Goal: Task Accomplishment & Management: Complete application form

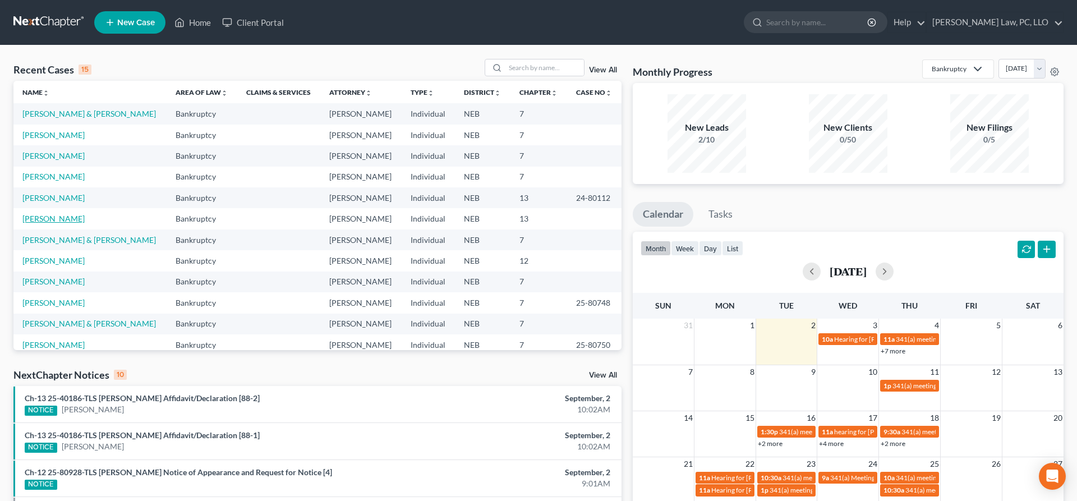
click at [66, 216] on link "[PERSON_NAME]" at bounding box center [53, 219] width 62 height 10
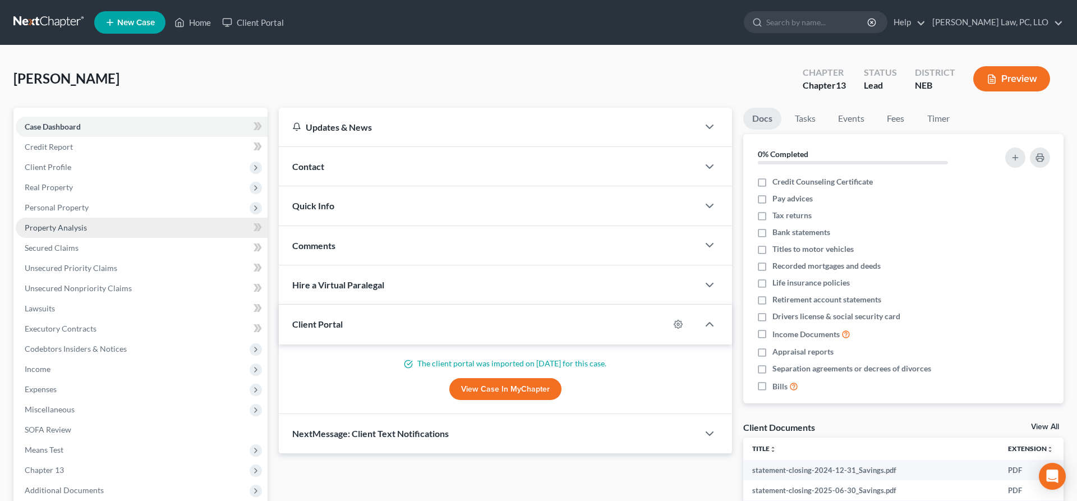
click at [91, 223] on link "Property Analysis" at bounding box center [142, 228] width 252 height 20
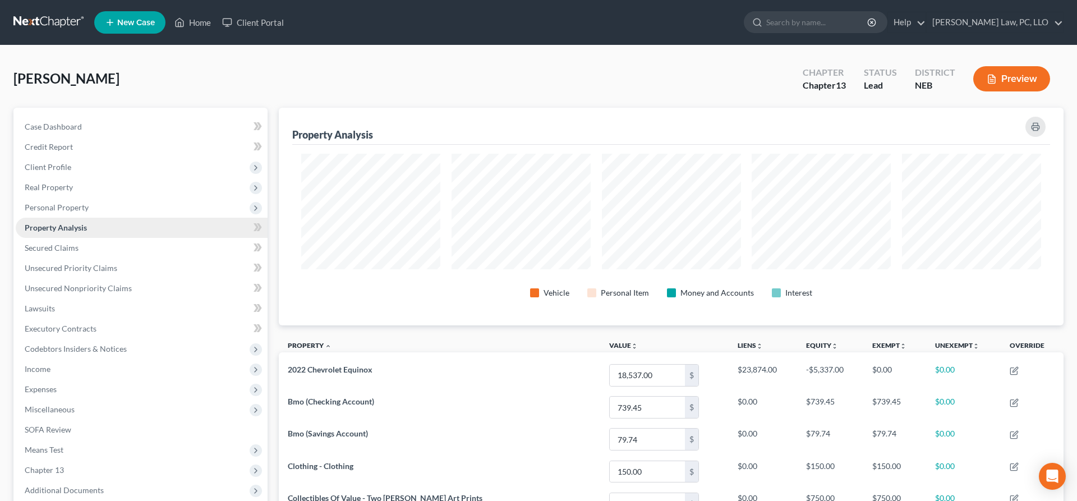
scroll to position [218, 784]
click at [80, 253] on link "Secured Claims" at bounding box center [142, 248] width 252 height 20
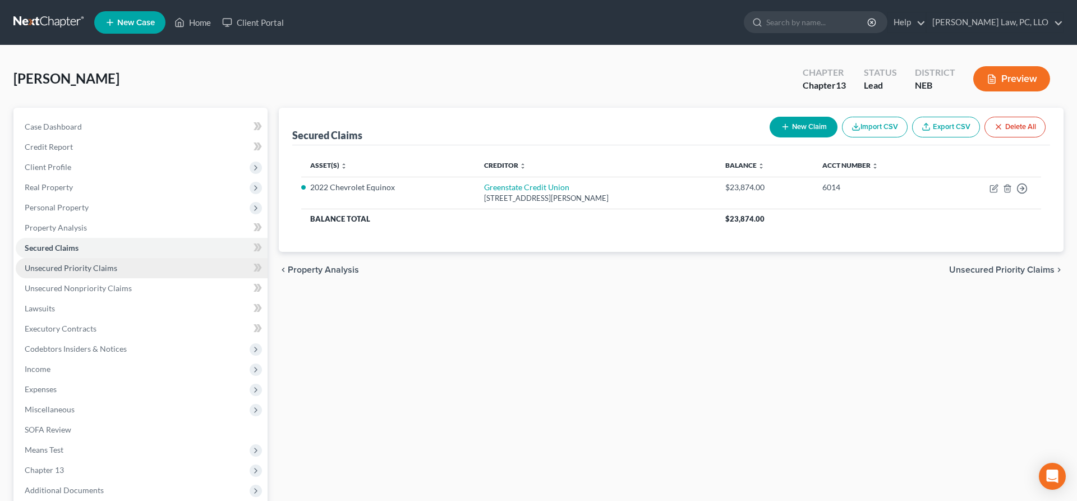
click at [93, 270] on span "Unsecured Priority Claims" at bounding box center [71, 268] width 93 height 10
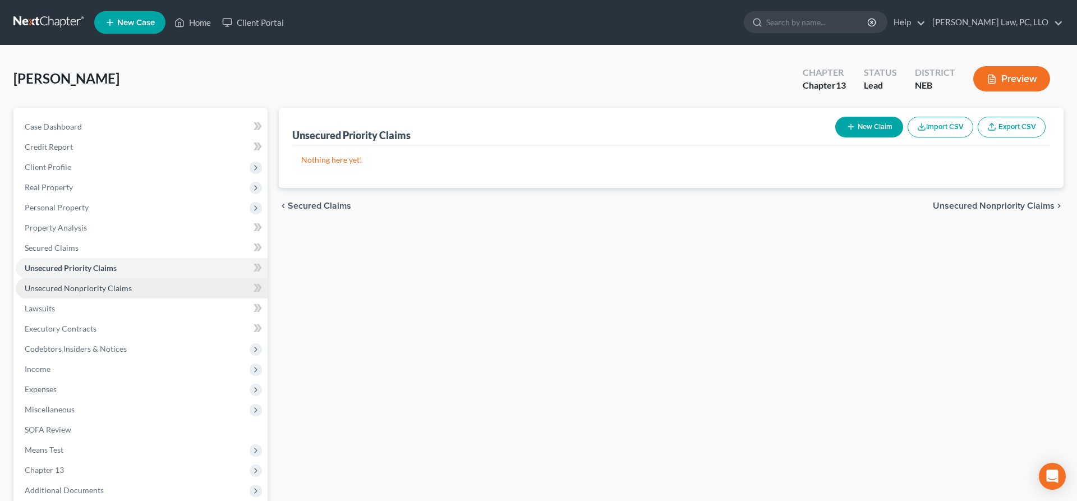
click at [93, 287] on span "Unsecured Nonpriority Claims" at bounding box center [78, 288] width 107 height 10
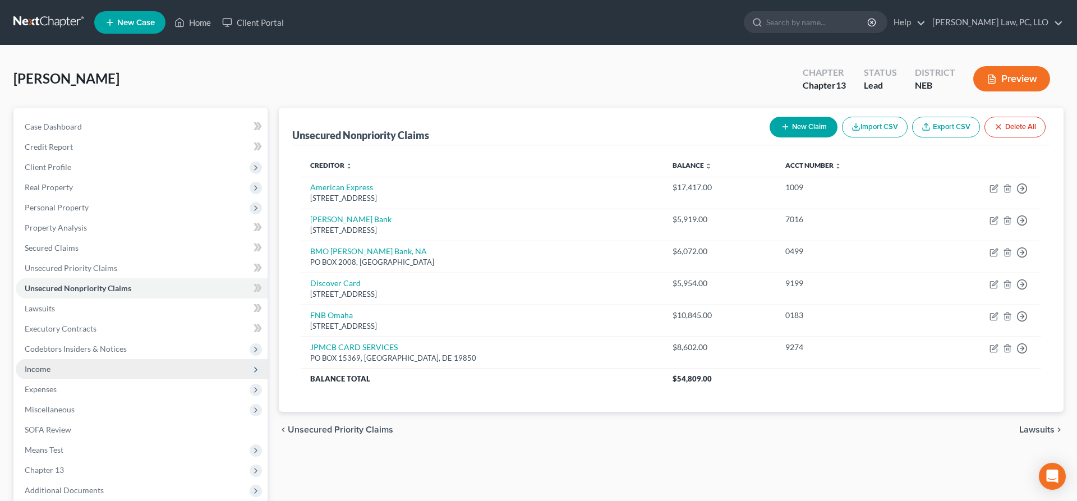
click at [33, 372] on span "Income" at bounding box center [38, 369] width 26 height 10
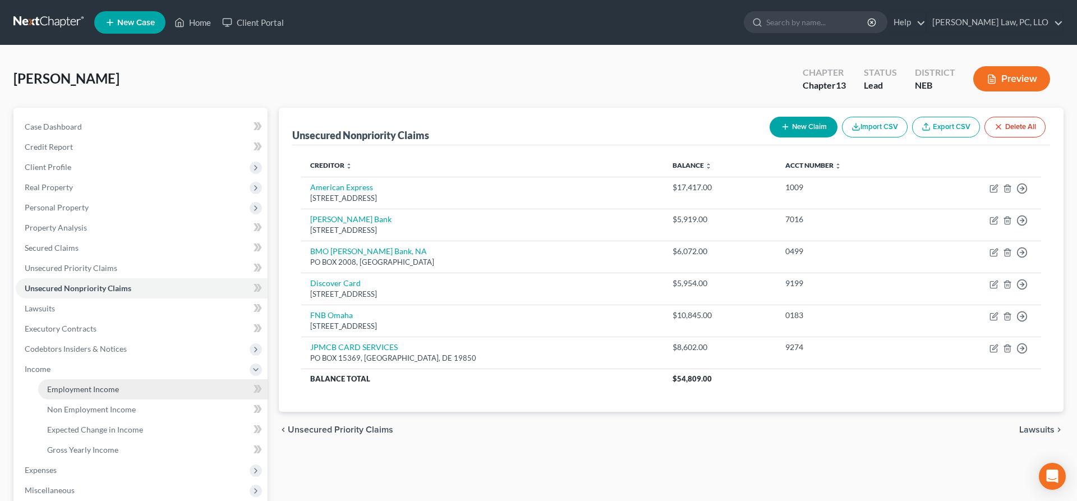
click at [52, 382] on link "Employment Income" at bounding box center [152, 389] width 229 height 20
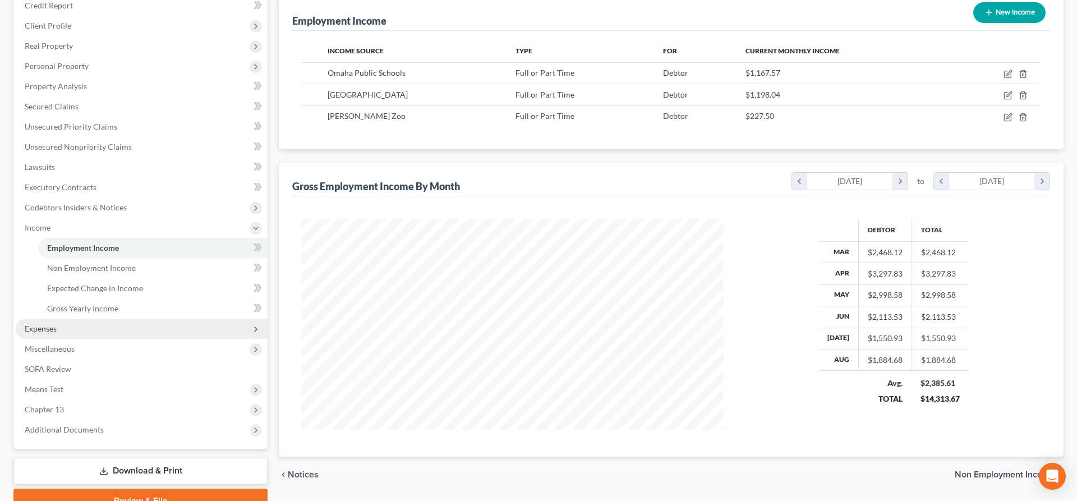
scroll to position [172, 0]
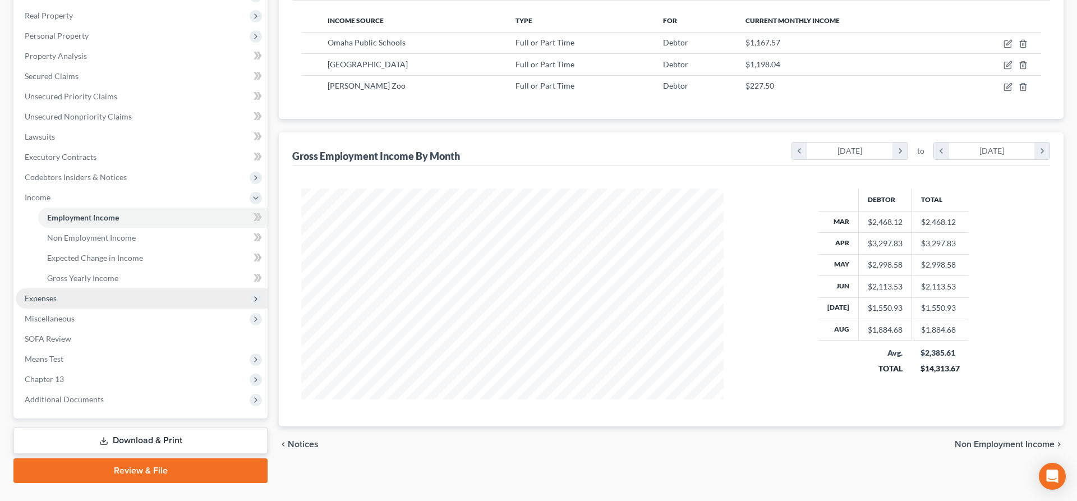
click at [94, 301] on span "Expenses" at bounding box center [142, 298] width 252 height 20
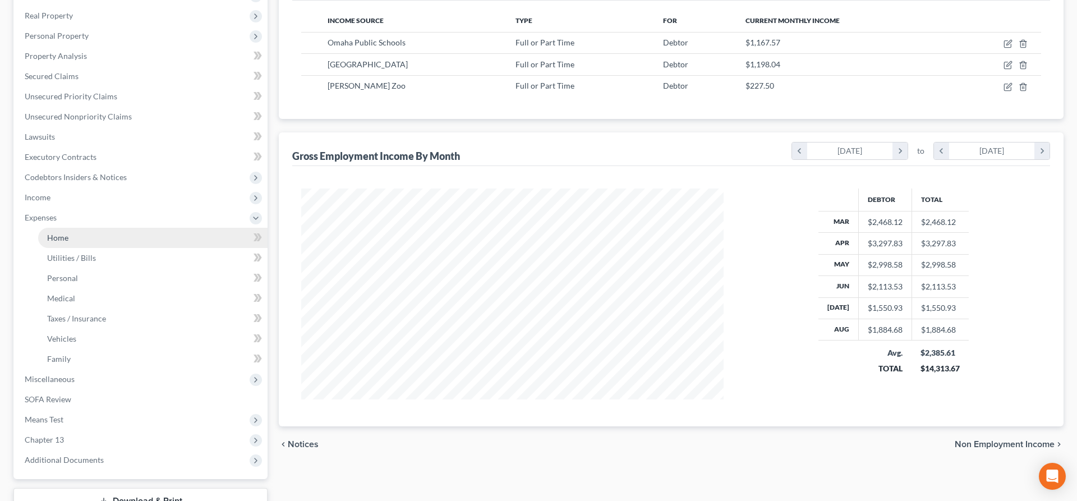
click at [98, 243] on link "Home" at bounding box center [152, 238] width 229 height 20
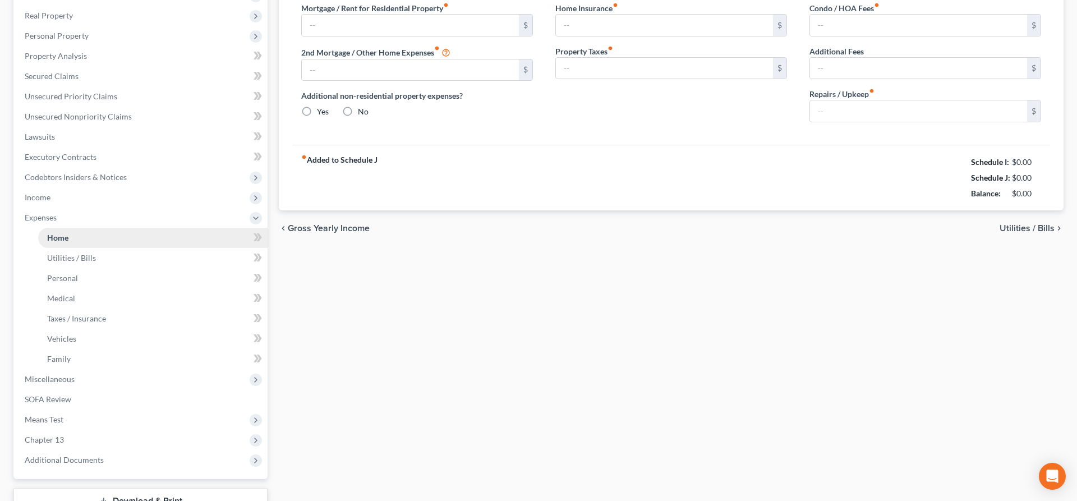
type input "954.00"
type input "0.00"
radio input "true"
type input "0.00"
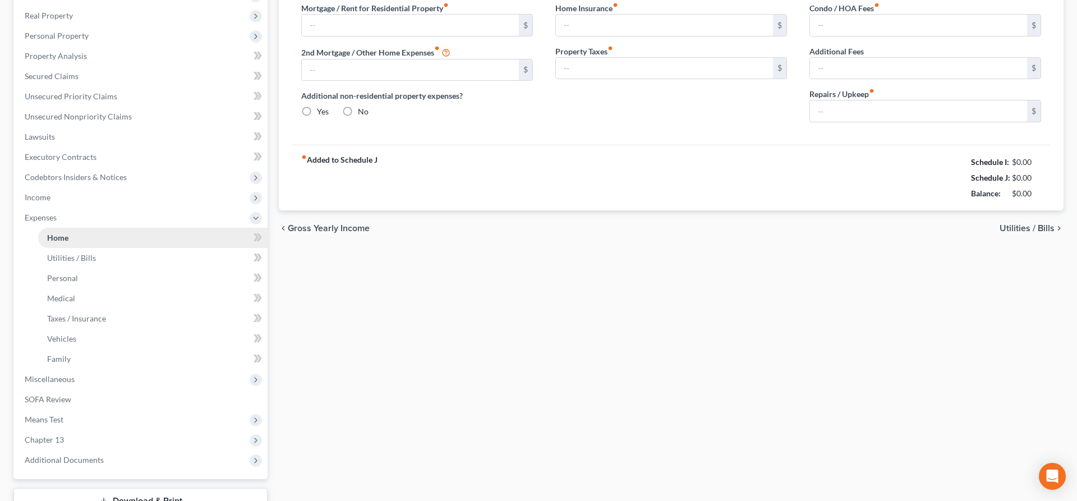
type input "0.00"
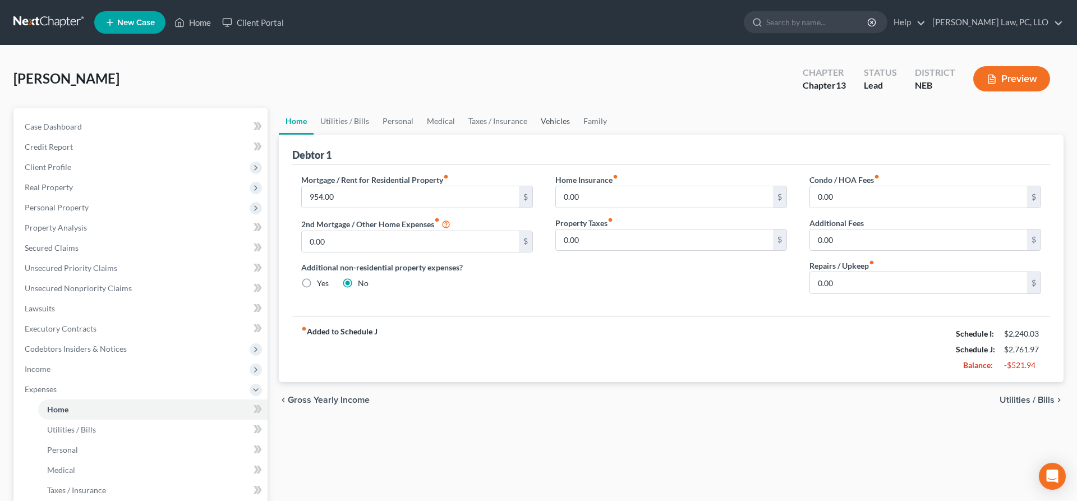
click at [559, 117] on link "Vehicles" at bounding box center [555, 121] width 43 height 27
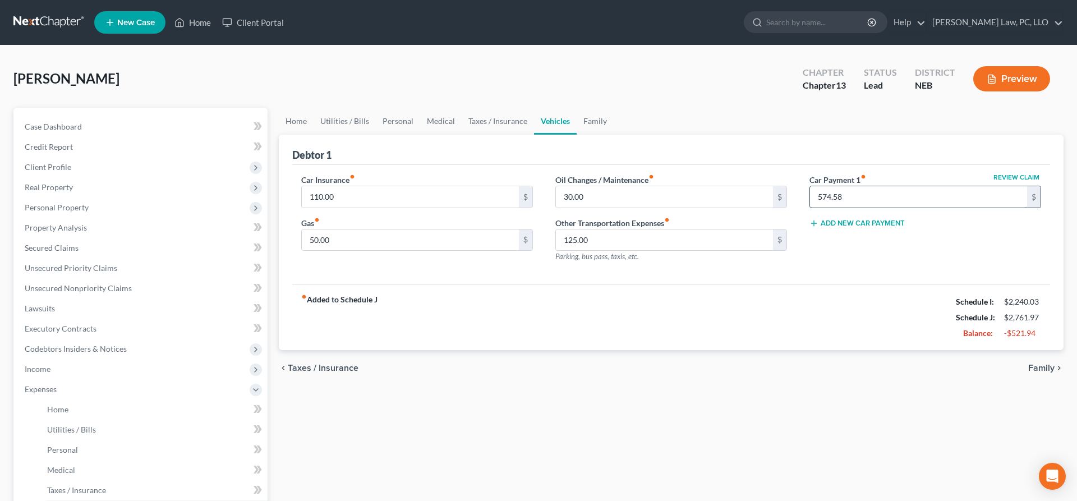
drag, startPoint x: 852, startPoint y: 196, endPoint x: 876, endPoint y: 188, distance: 25.0
click at [876, 188] on input "574.58" at bounding box center [918, 196] width 217 height 21
click at [916, 317] on div "fiber_manual_record Added to Schedule J Schedule I: $2,240.03 Schedule J: $2,18…" at bounding box center [670, 317] width 757 height 66
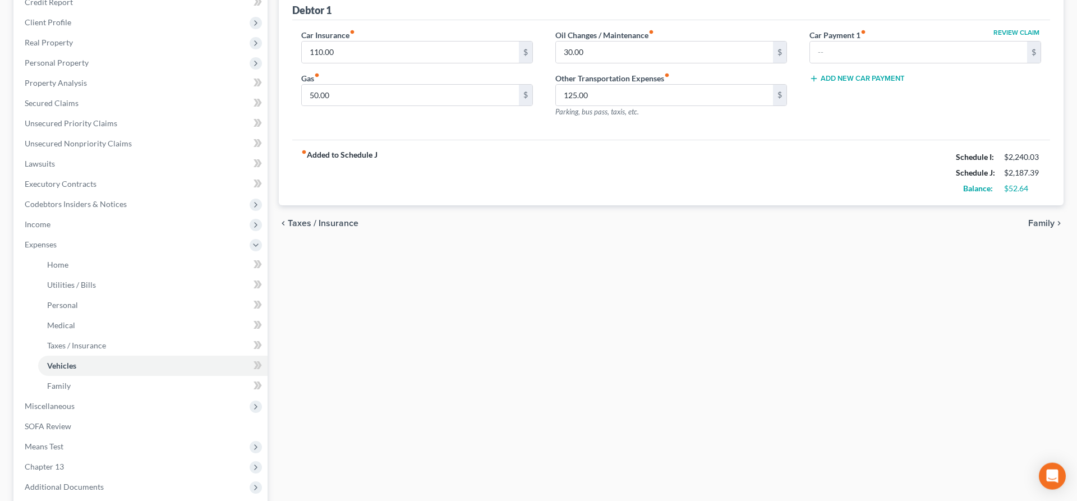
scroll to position [172, 0]
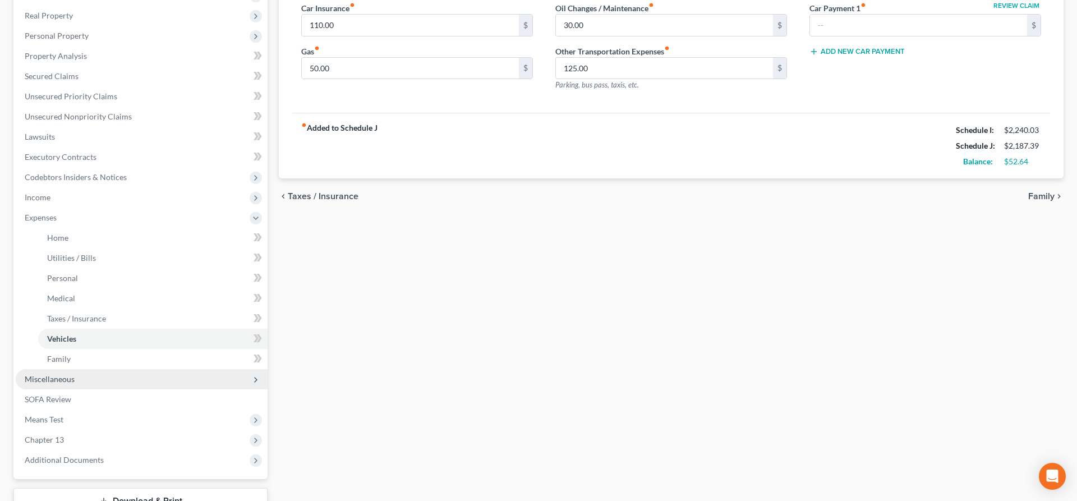
click at [45, 373] on span "Miscellaneous" at bounding box center [142, 379] width 252 height 20
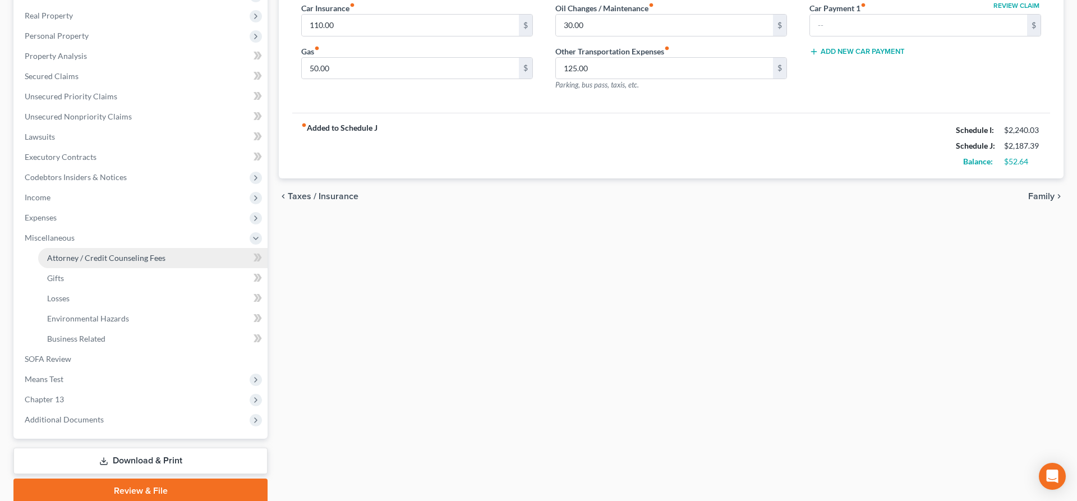
click at [93, 257] on span "Attorney / Credit Counseling Fees" at bounding box center [106, 258] width 118 height 10
select select "1"
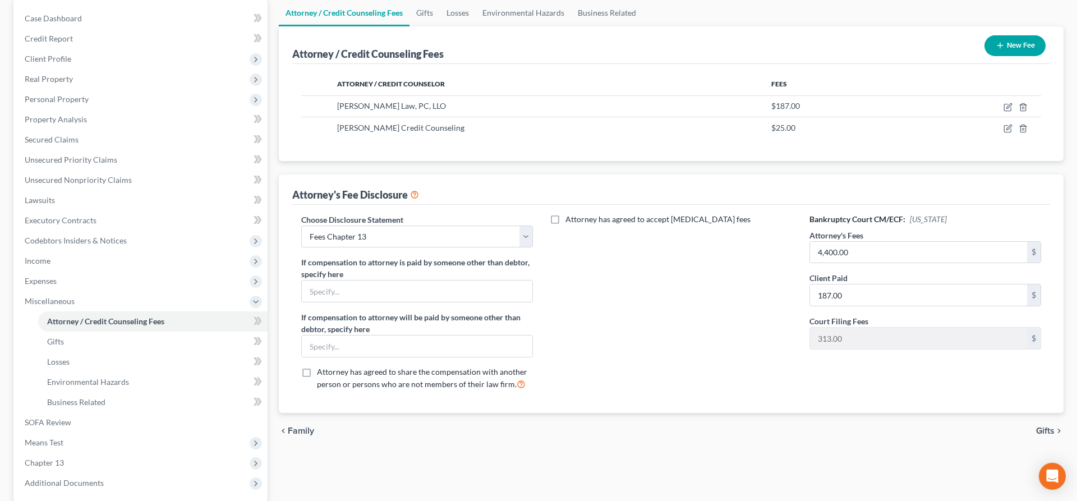
scroll to position [172, 0]
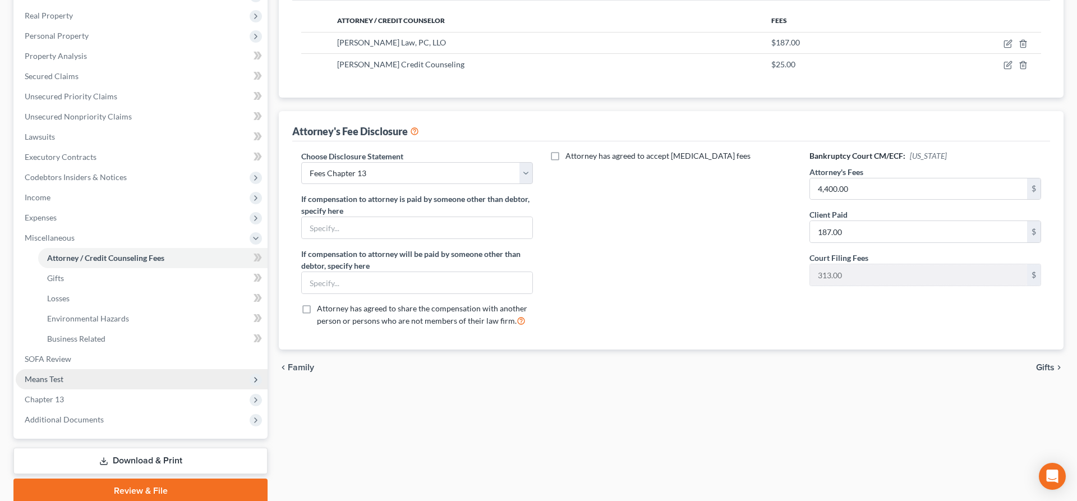
click at [94, 378] on span "Means Test" at bounding box center [142, 379] width 252 height 20
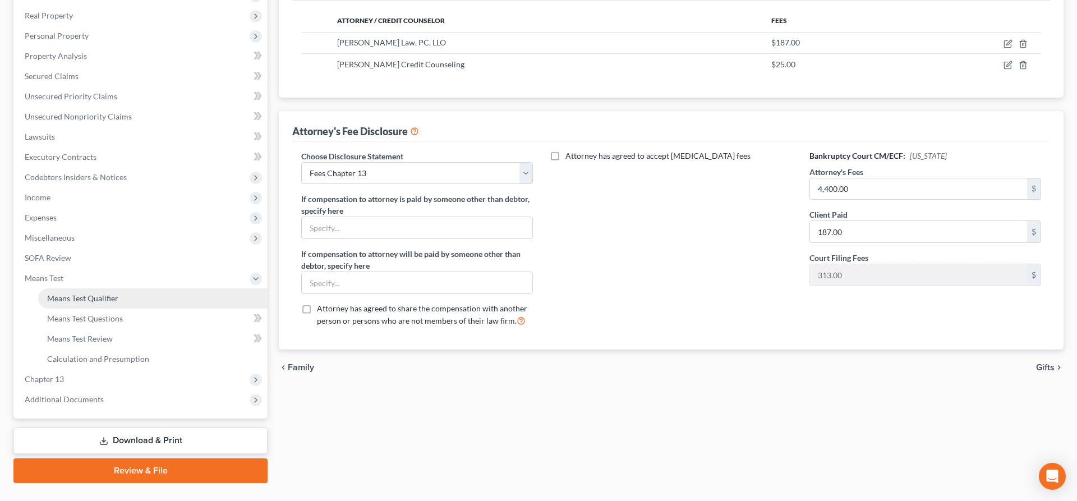
click at [92, 297] on span "Means Test Qualifier" at bounding box center [82, 298] width 71 height 10
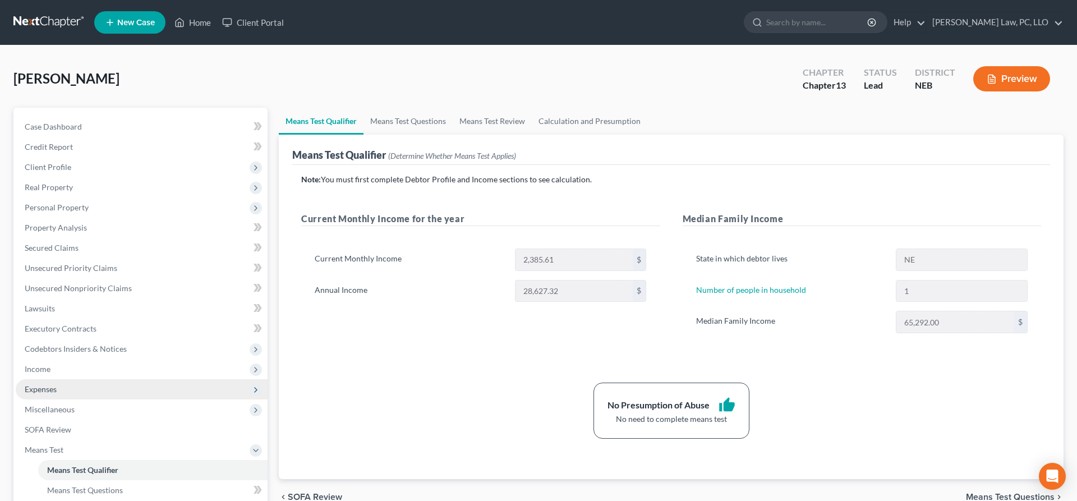
scroll to position [195, 0]
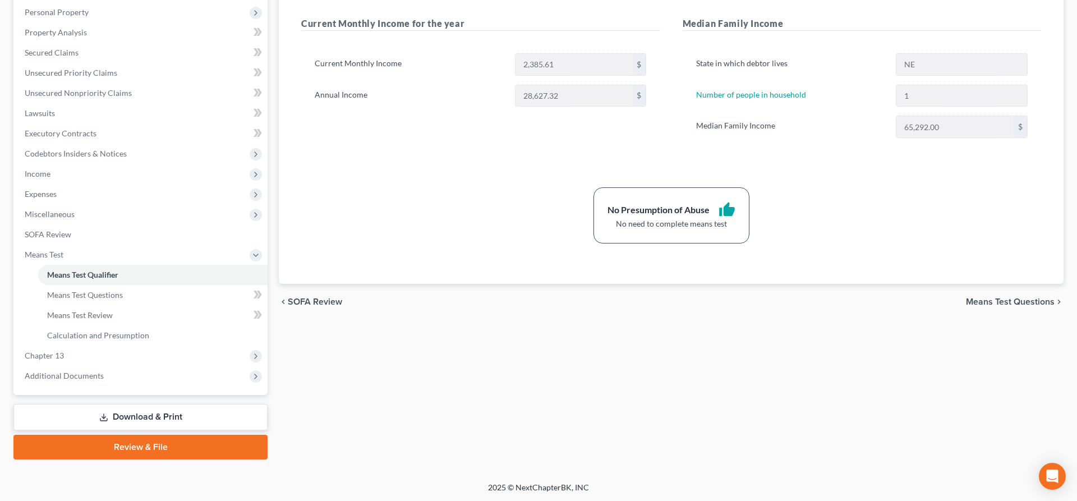
click at [139, 413] on link "Download & Print" at bounding box center [140, 417] width 254 height 26
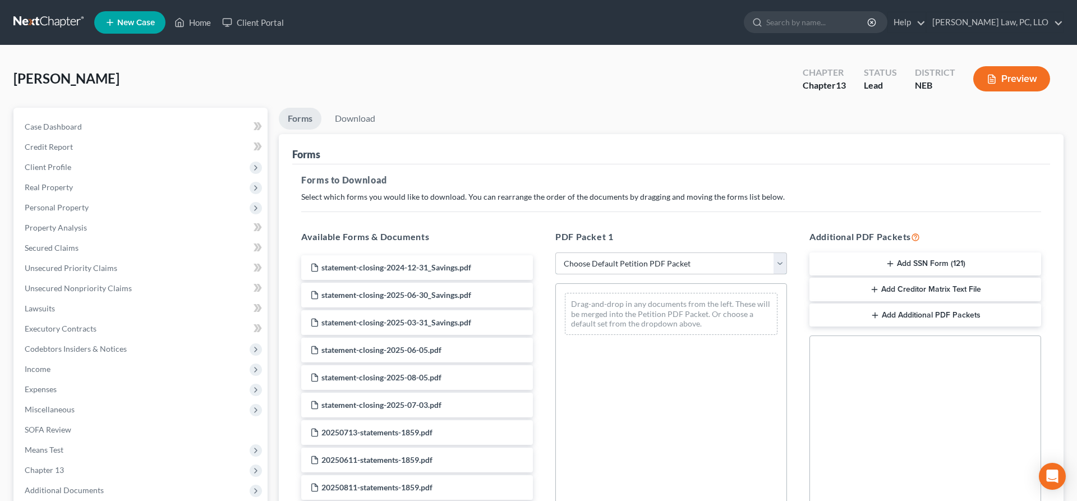
click at [555, 252] on select "Choose Default Petition PDF Packet Complete Bankruptcy Petition (all forms and …" at bounding box center [671, 263] width 232 height 22
select select "7"
click option "Chapter 13 Template" at bounding box center [0, 0] width 0 height 0
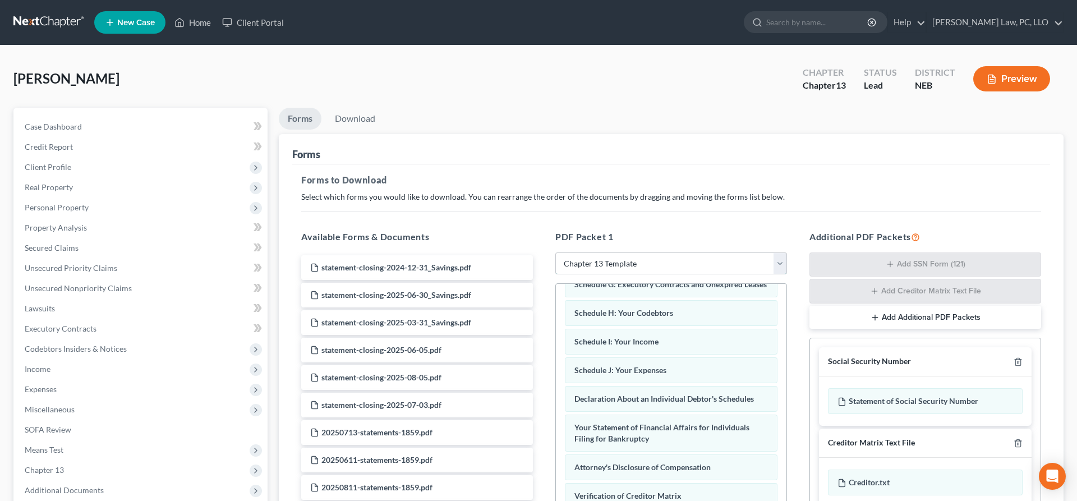
scroll to position [192, 0]
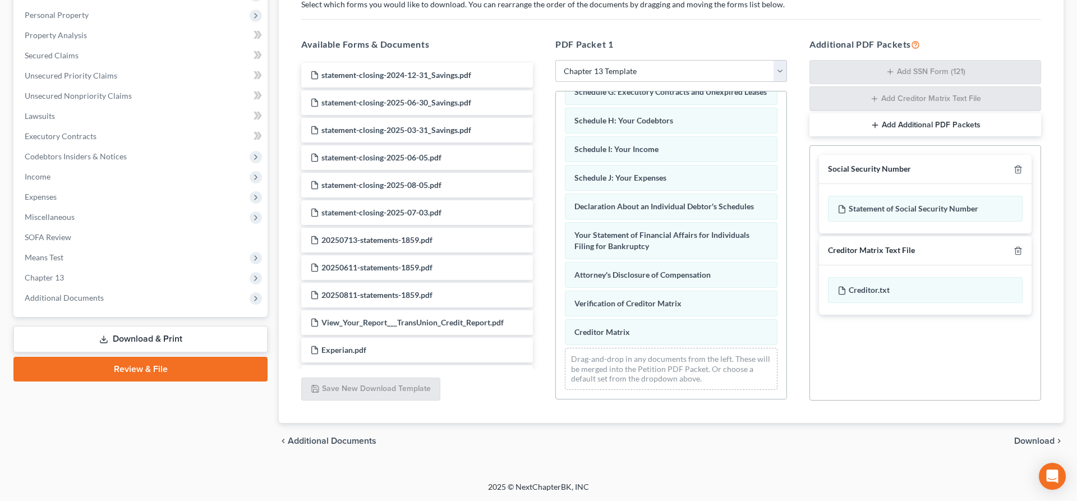
click at [1041, 439] on span "Download" at bounding box center [1034, 440] width 40 height 9
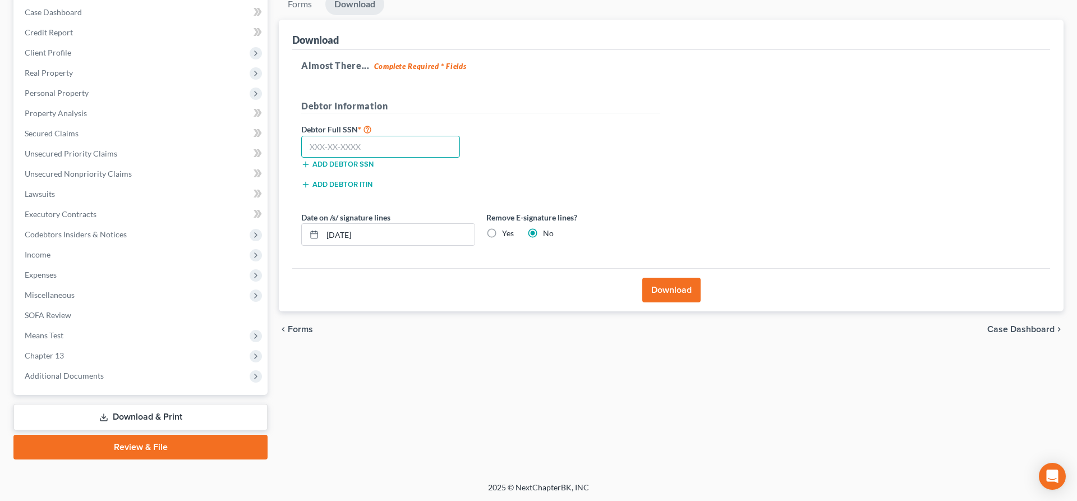
click at [344, 141] on input "text" at bounding box center [380, 147] width 159 height 22
type input "508-72-9113"
click at [502, 234] on label "Yes" at bounding box center [508, 233] width 12 height 11
click at [506, 234] on input "Yes" at bounding box center [509, 231] width 7 height 7
radio input "true"
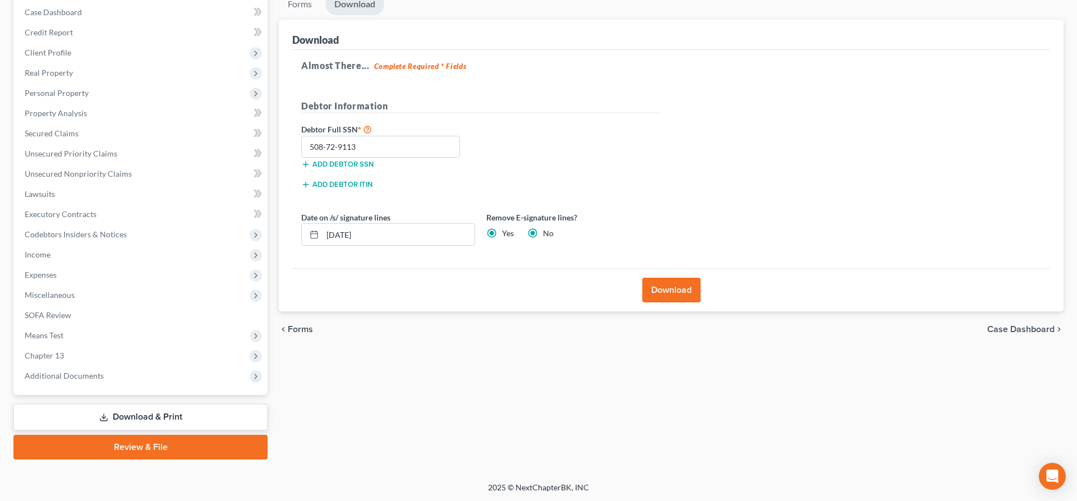
radio input "false"
drag, startPoint x: 429, startPoint y: 236, endPoint x: 284, endPoint y: 227, distance: 146.1
click at [322, 227] on input "[DATE]" at bounding box center [398, 234] width 152 height 21
click at [654, 287] on button "Download" at bounding box center [671, 290] width 58 height 25
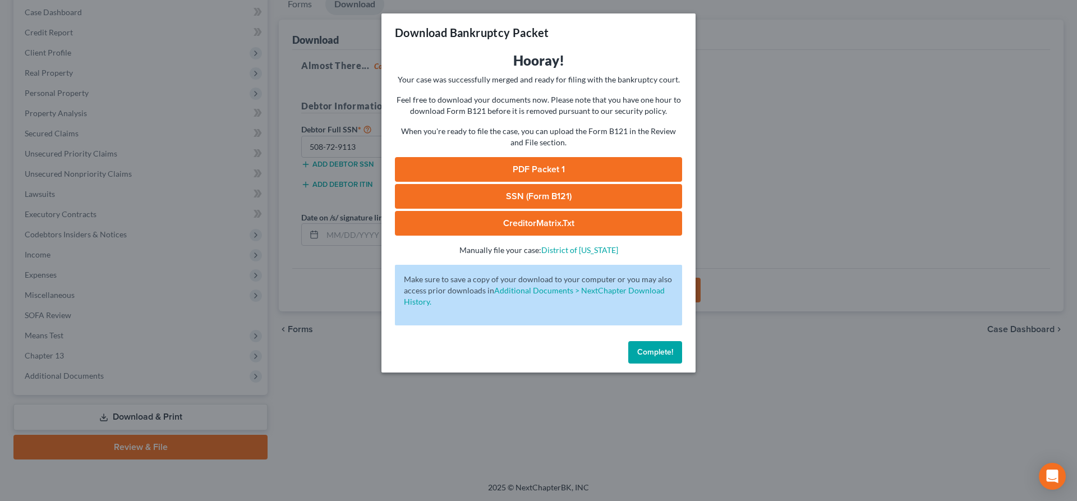
click at [514, 195] on link "SSN (Form B121)" at bounding box center [538, 196] width 287 height 25
click at [539, 166] on link "PDF Packet 1" at bounding box center [538, 169] width 287 height 25
click at [638, 354] on span "Complete!" at bounding box center [655, 352] width 36 height 10
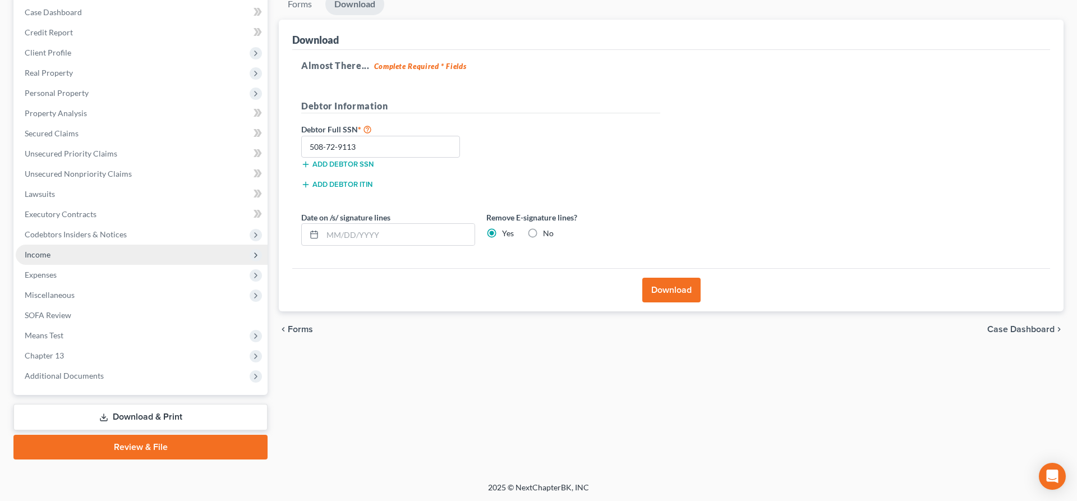
click at [90, 252] on span "Income" at bounding box center [142, 254] width 252 height 20
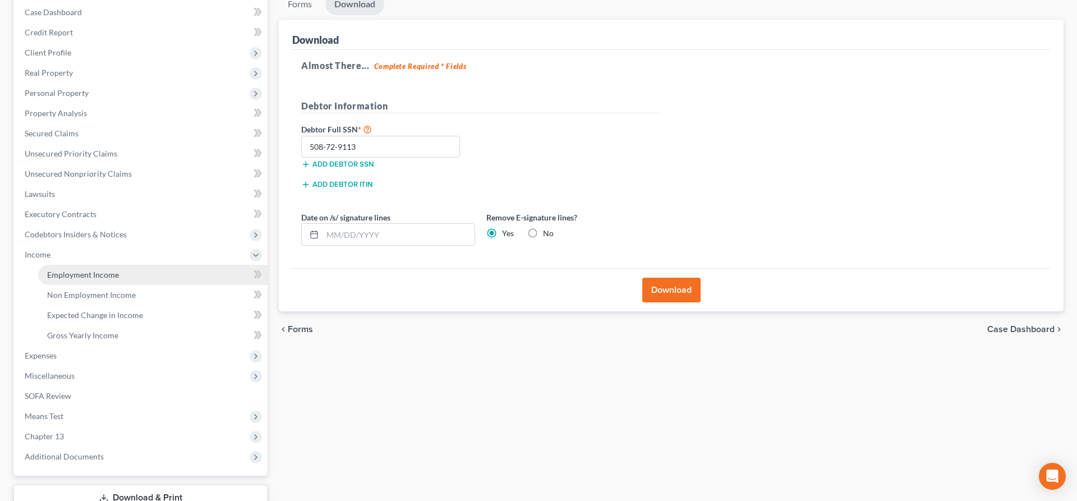
click at [106, 270] on span "Employment Income" at bounding box center [83, 275] width 72 height 10
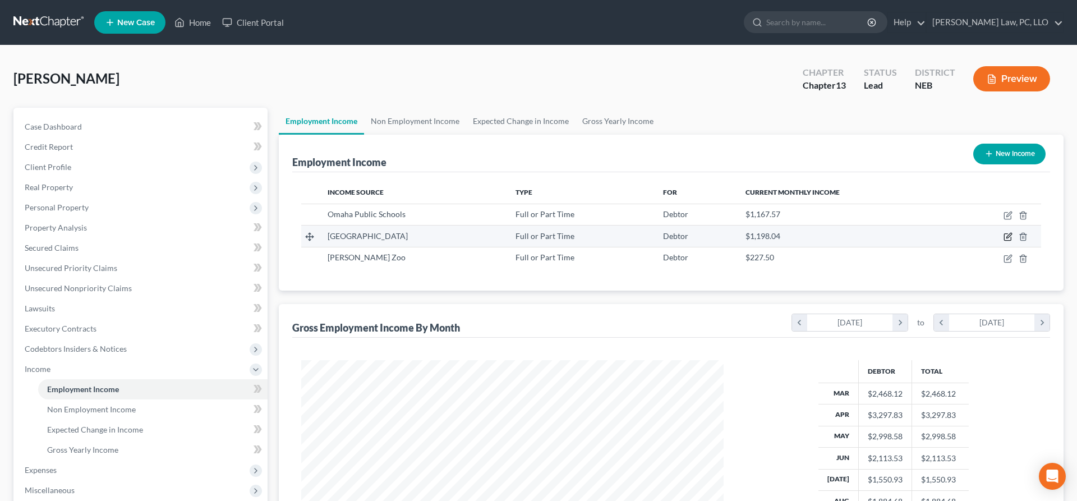
click at [1007, 237] on icon "button" at bounding box center [1007, 236] width 9 height 9
select select "0"
select select "30"
select select "1"
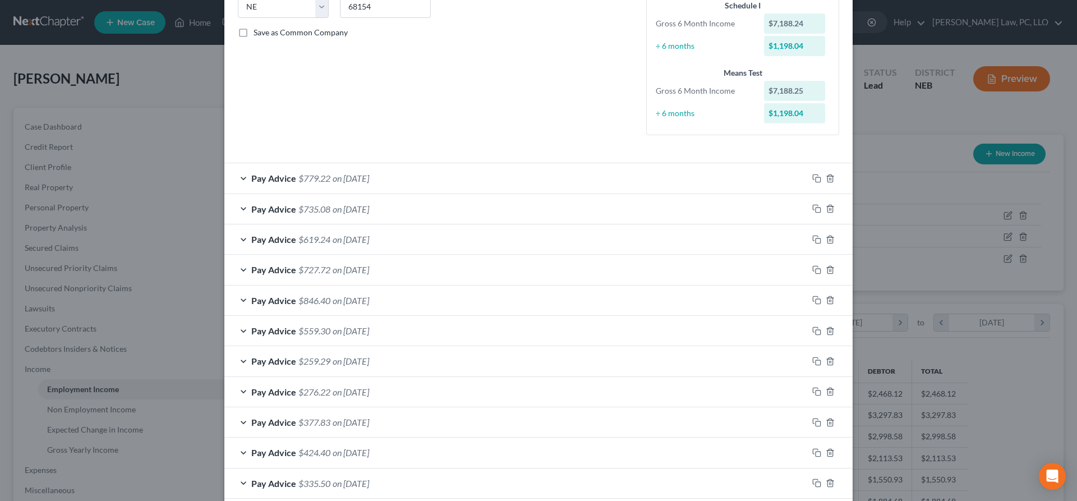
scroll to position [326, 0]
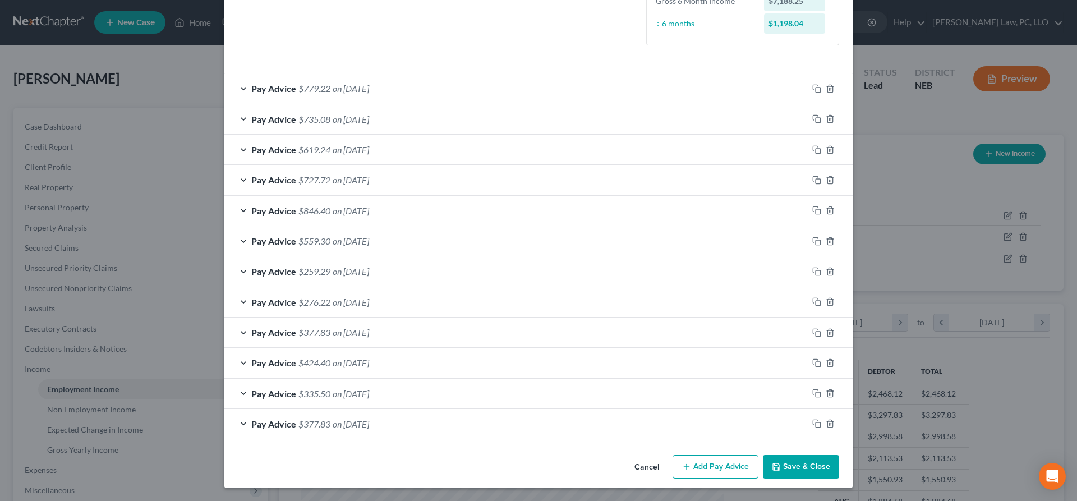
click at [654, 473] on button "Cancel" at bounding box center [646, 467] width 43 height 22
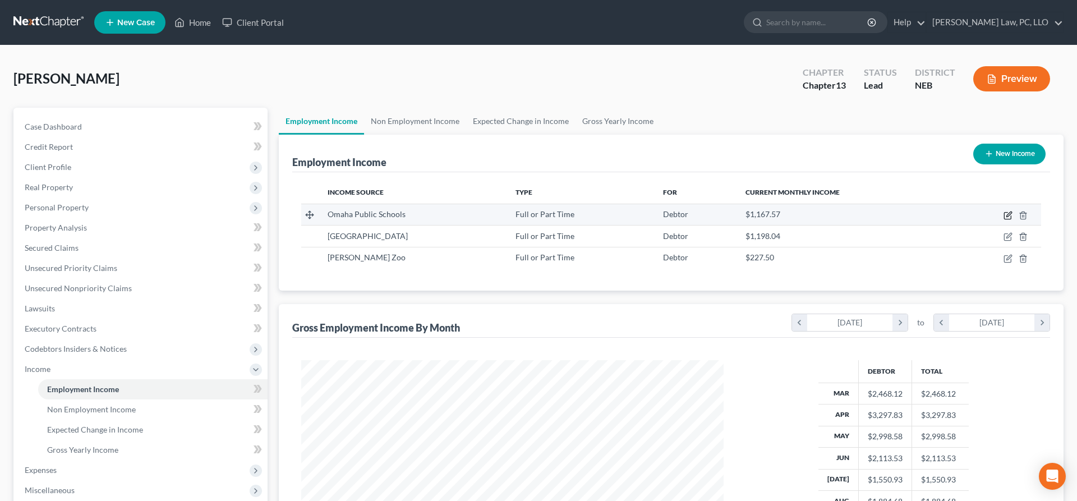
click at [1006, 218] on icon "button" at bounding box center [1007, 215] width 9 height 9
select select "0"
select select "30"
select select "2"
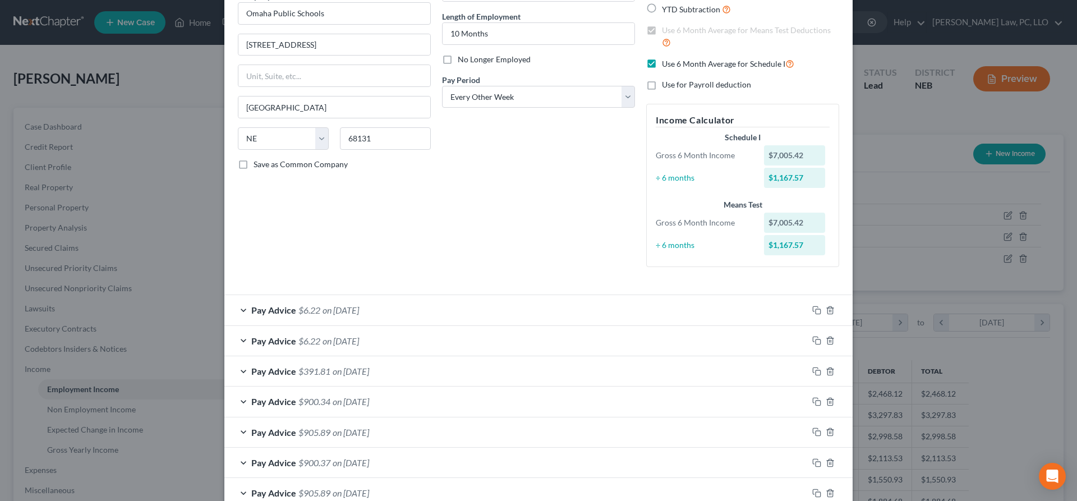
scroll to position [229, 0]
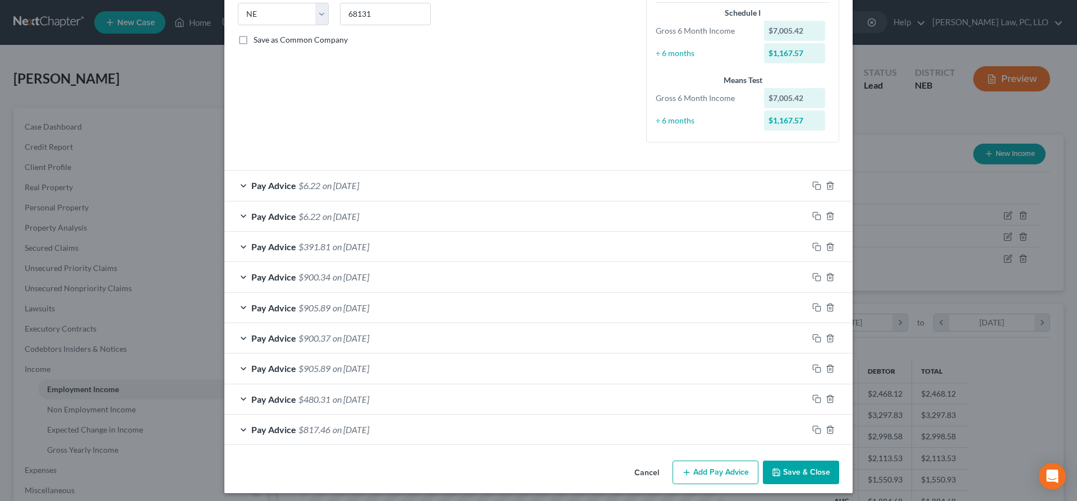
click at [644, 477] on button "Cancel" at bounding box center [646, 472] width 43 height 22
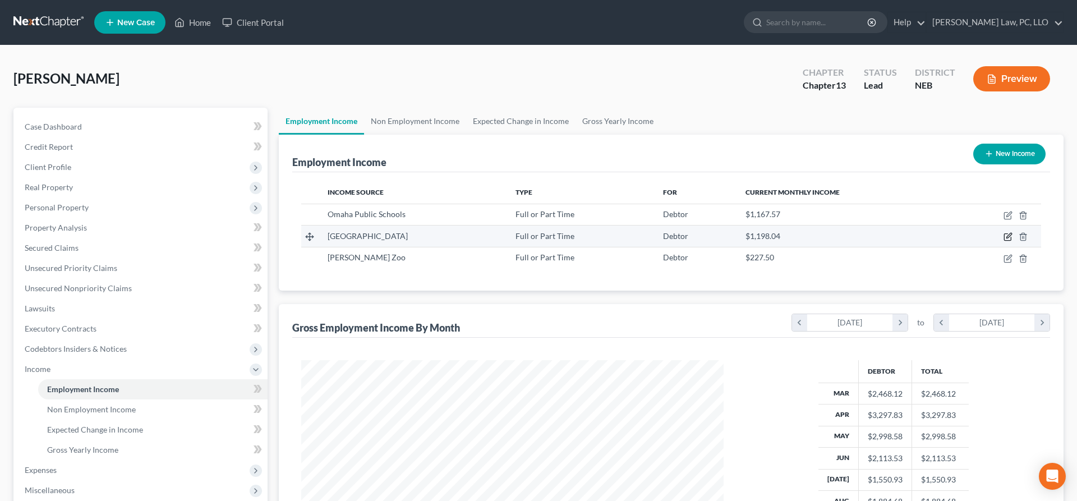
click at [1006, 239] on icon "button" at bounding box center [1007, 236] width 9 height 9
select select "0"
select select "30"
select select "1"
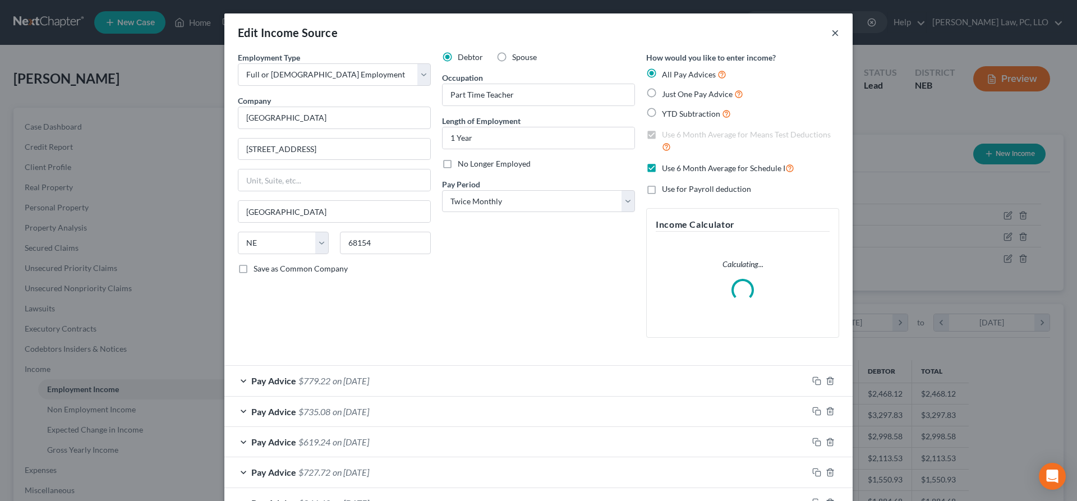
click at [833, 38] on button "×" at bounding box center [835, 32] width 8 height 13
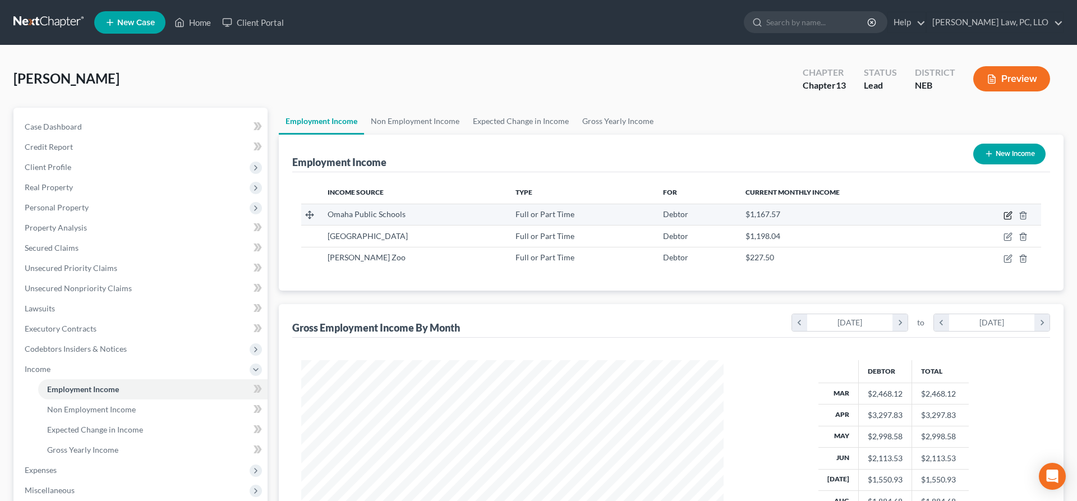
click at [1009, 218] on icon "button" at bounding box center [1007, 215] width 9 height 9
select select "0"
select select "30"
select select "2"
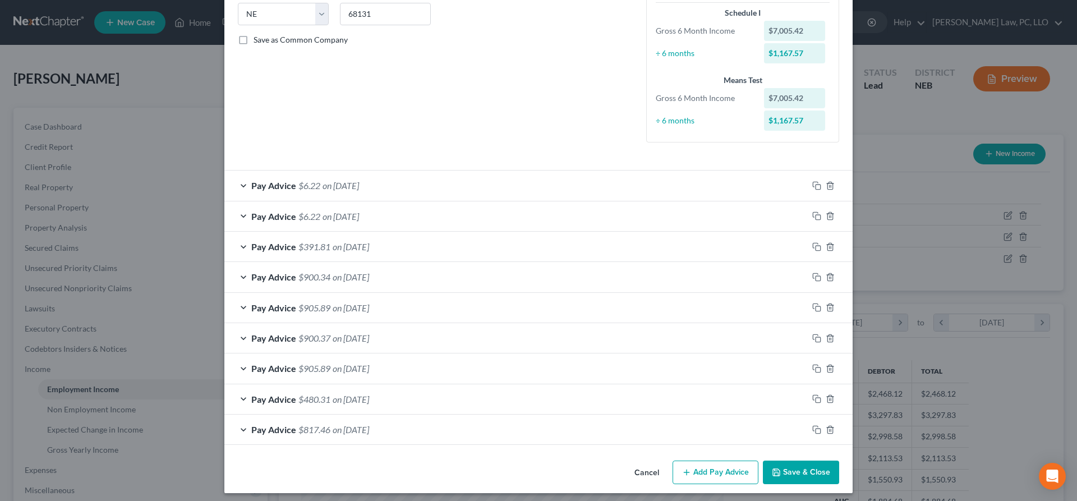
scroll to position [0, 0]
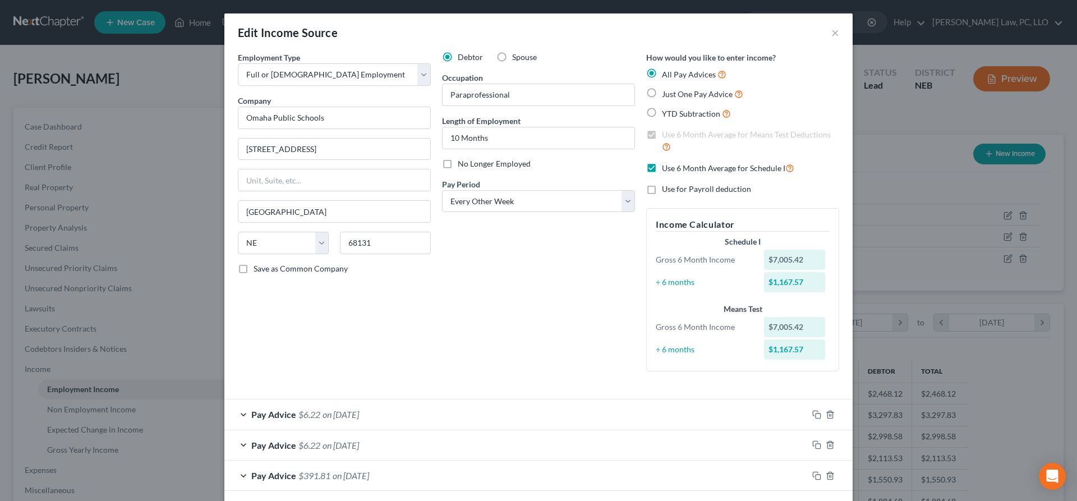
click at [831, 34] on div "Edit Income Source ×" at bounding box center [538, 32] width 628 height 38
click at [833, 33] on button "×" at bounding box center [835, 32] width 8 height 13
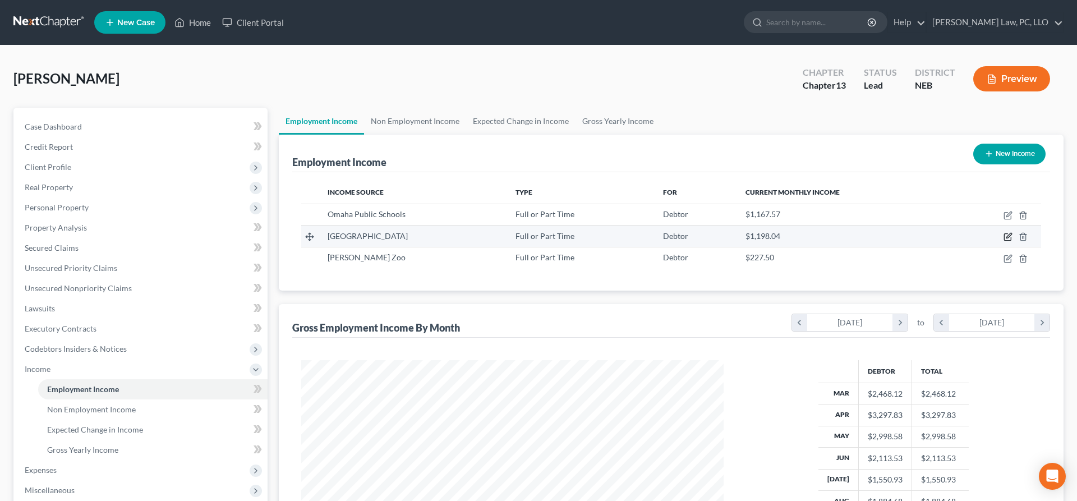
click at [1008, 237] on icon "button" at bounding box center [1008, 235] width 5 height 5
select select "0"
select select "30"
select select "1"
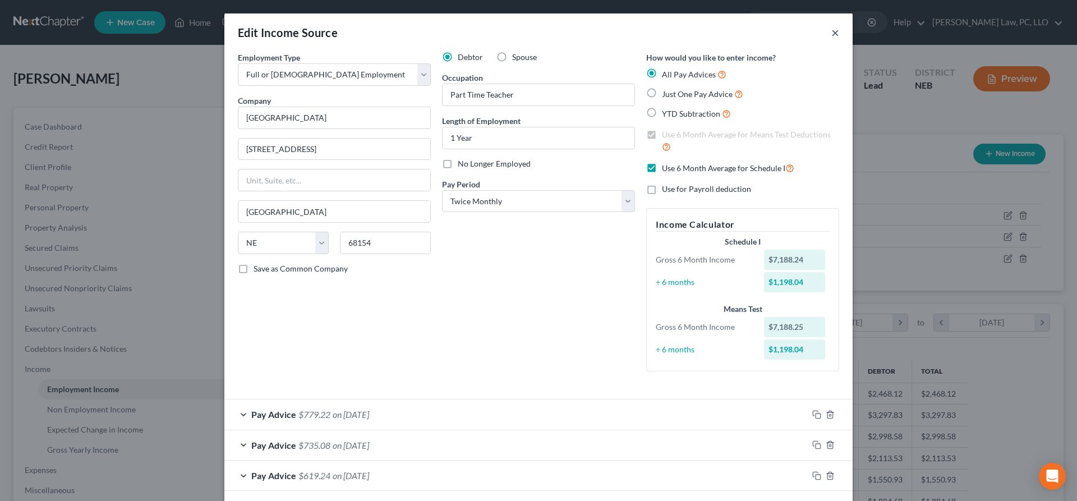
click at [834, 30] on button "×" at bounding box center [835, 32] width 8 height 13
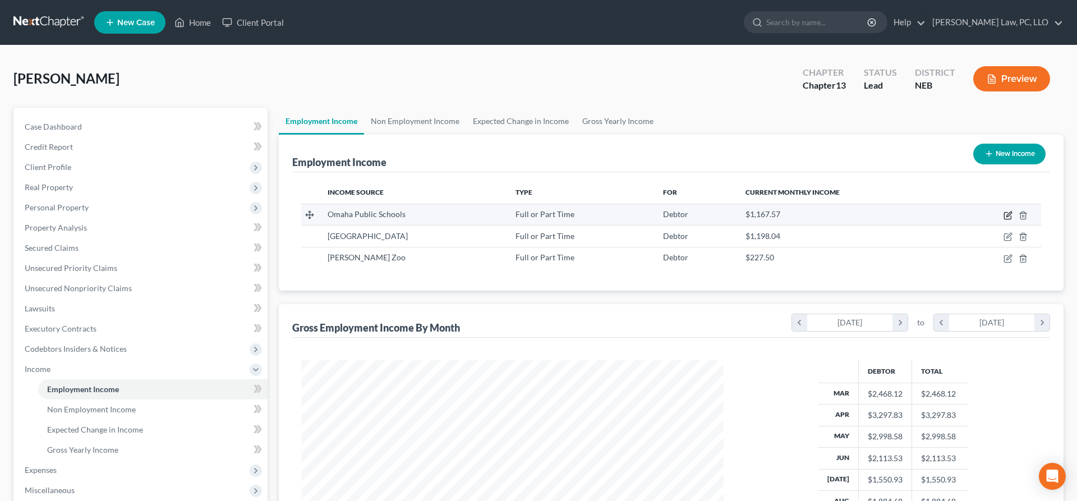
click at [1008, 215] on icon "button" at bounding box center [1007, 215] width 9 height 9
select select "0"
select select "30"
select select "2"
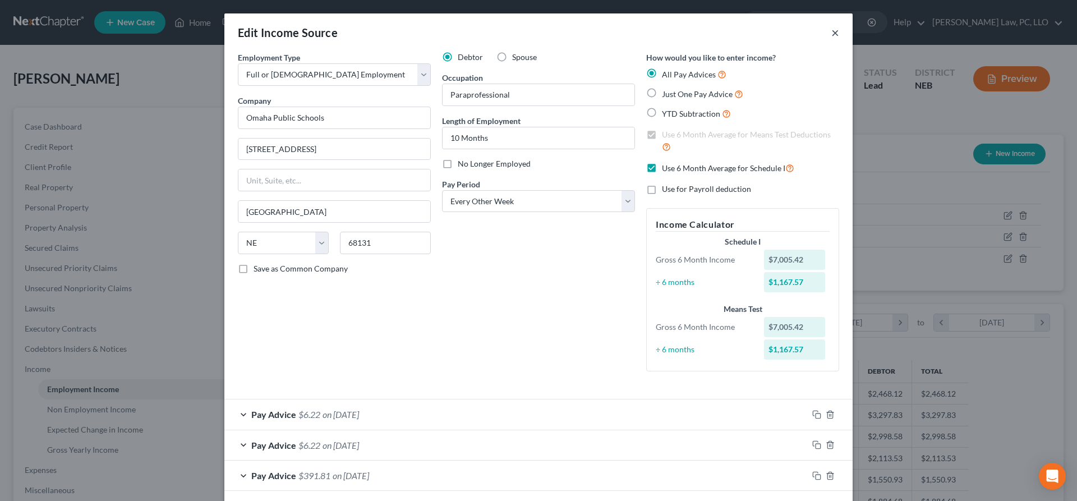
click at [834, 35] on button "×" at bounding box center [835, 32] width 8 height 13
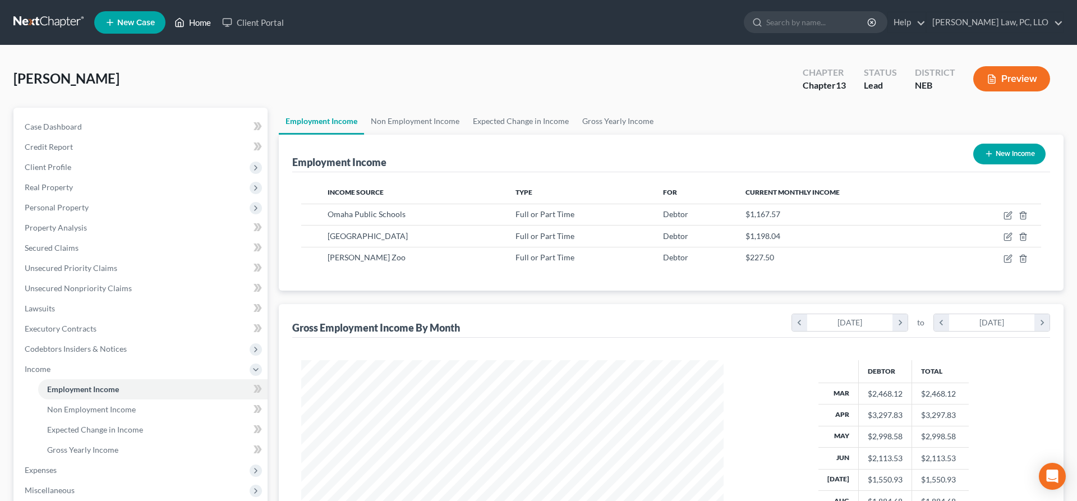
click at [183, 21] on icon at bounding box center [180, 23] width 8 height 8
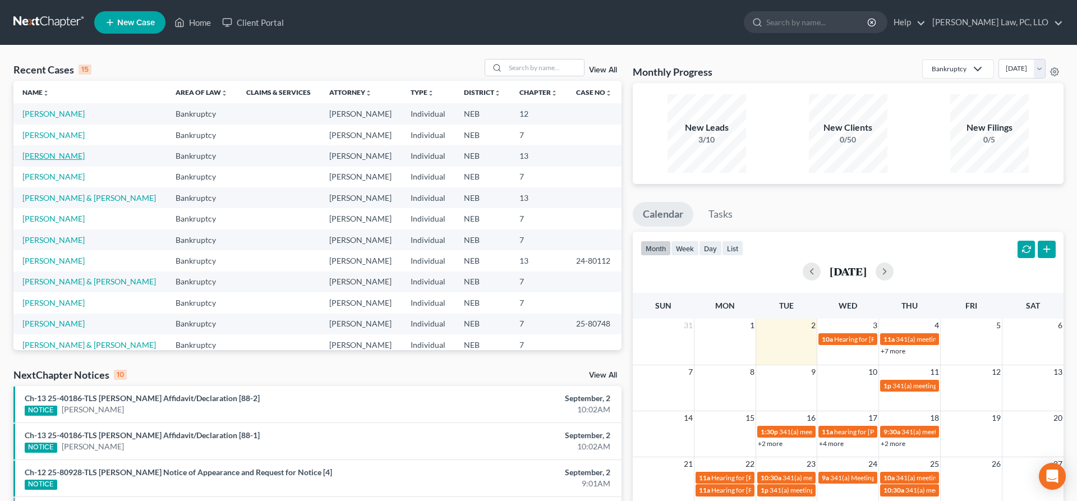
click at [50, 158] on link "[PERSON_NAME]" at bounding box center [53, 156] width 62 height 10
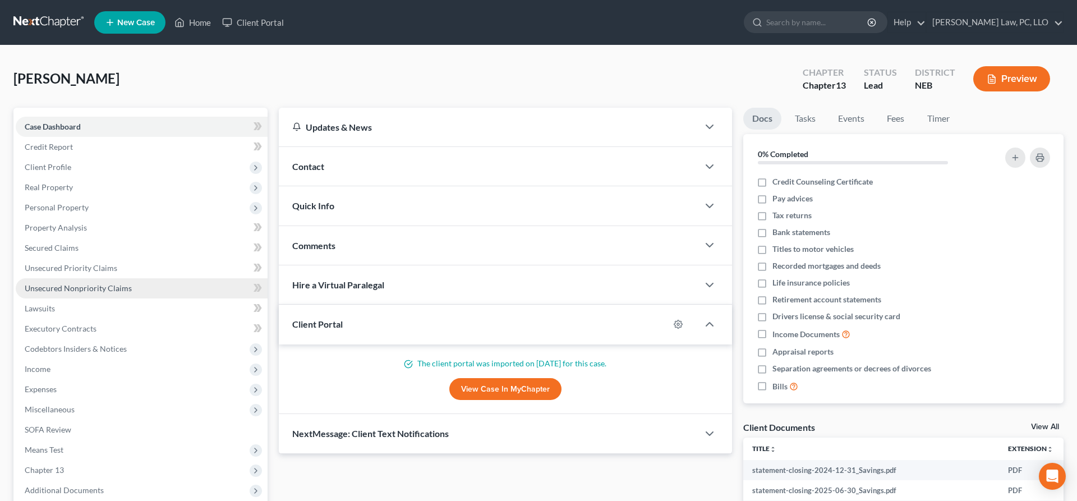
click at [104, 289] on span "Unsecured Nonpriority Claims" at bounding box center [78, 288] width 107 height 10
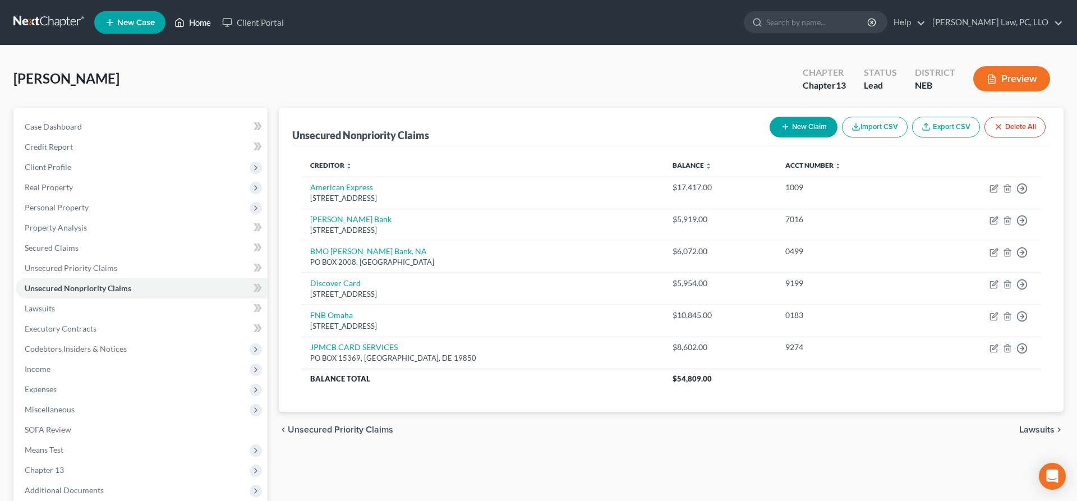
click at [188, 25] on link "Home" at bounding box center [193, 22] width 48 height 20
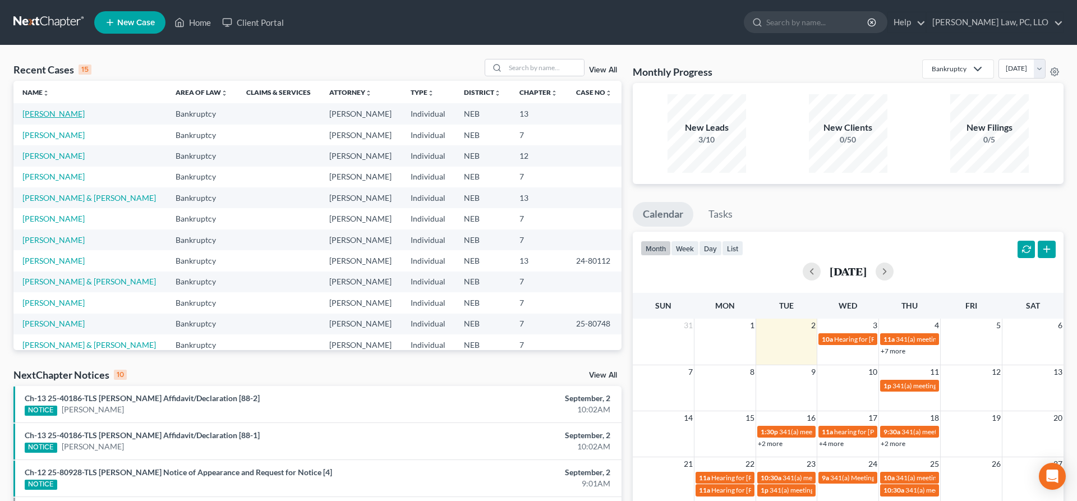
click at [49, 115] on link "[PERSON_NAME]" at bounding box center [53, 114] width 62 height 10
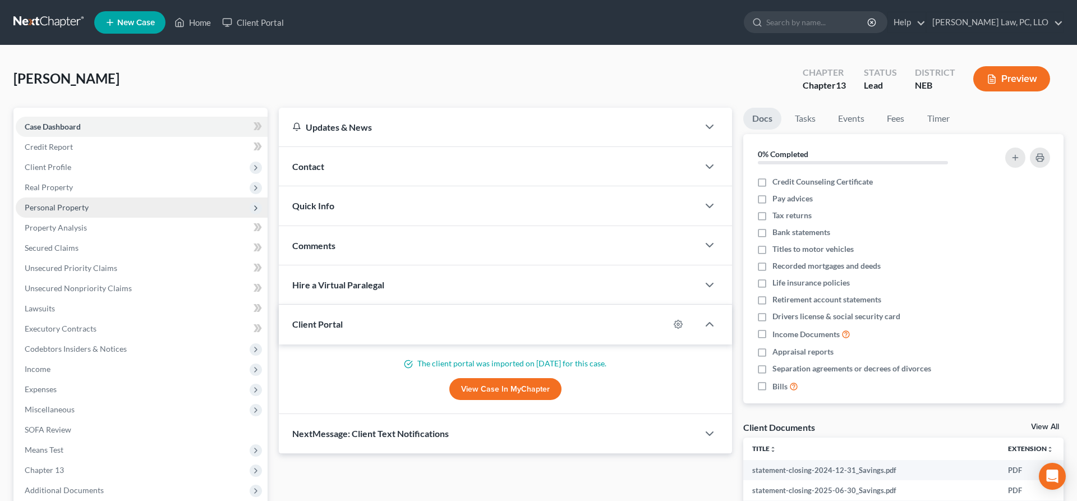
click at [73, 209] on span "Personal Property" at bounding box center [57, 207] width 64 height 10
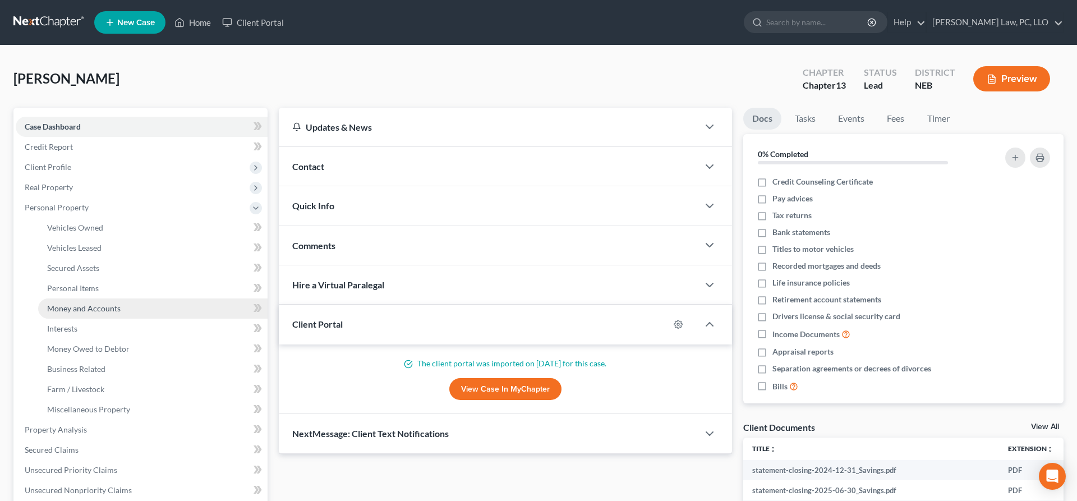
click at [81, 307] on span "Money and Accounts" at bounding box center [83, 308] width 73 height 10
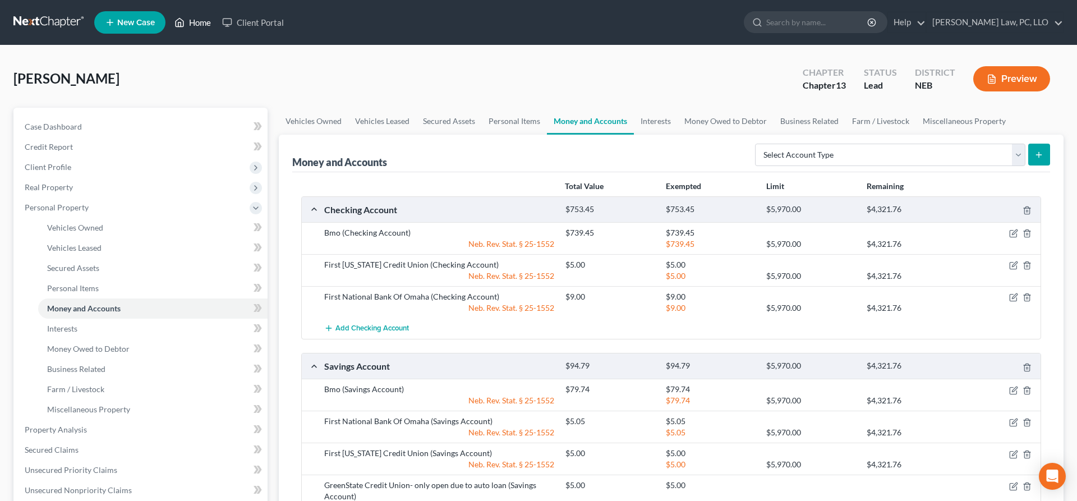
click at [200, 24] on link "Home" at bounding box center [193, 22] width 48 height 20
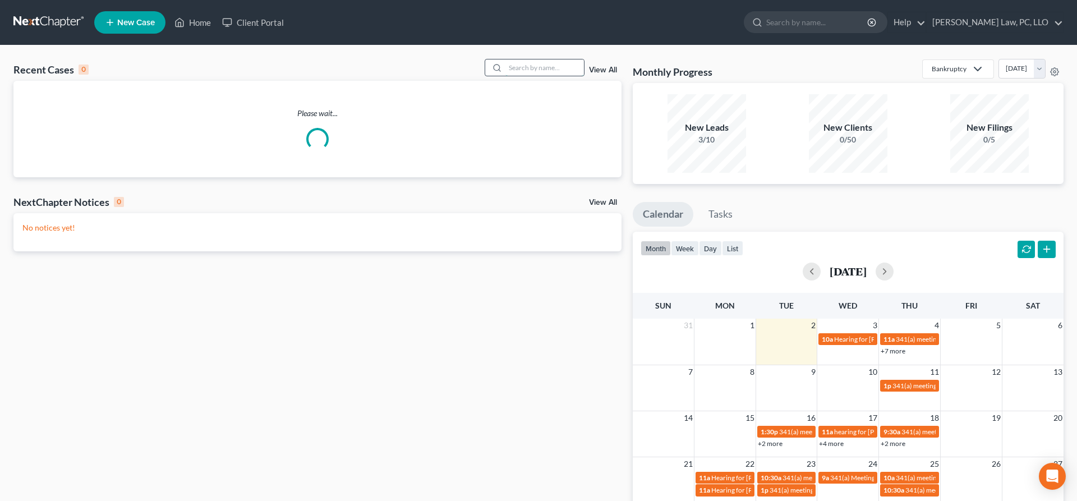
click at [537, 69] on input "search" at bounding box center [544, 67] width 78 height 16
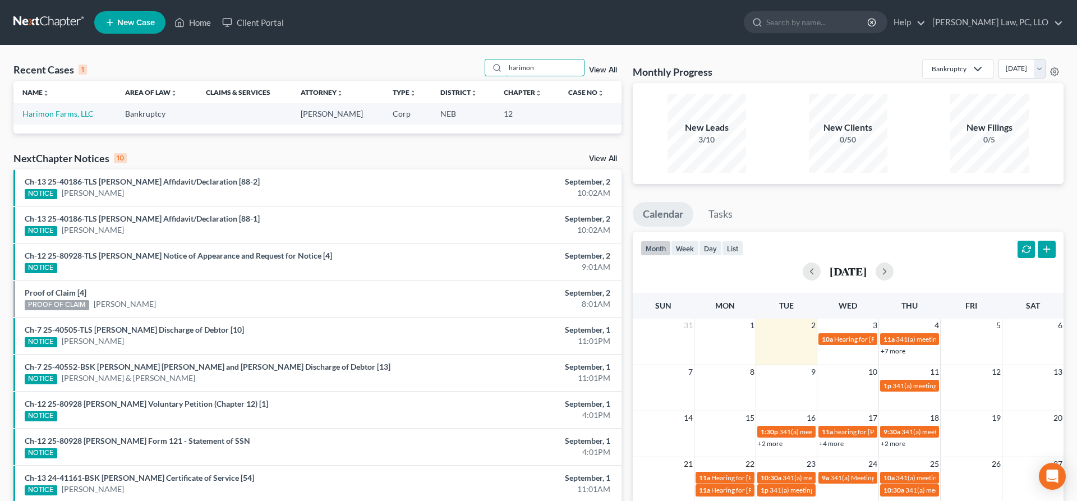
type input "harimon"
click at [61, 122] on td "Harimon Farms, LLC" at bounding box center [64, 113] width 103 height 21
click at [60, 116] on link "Harimon Farms, LLC" at bounding box center [57, 114] width 71 height 10
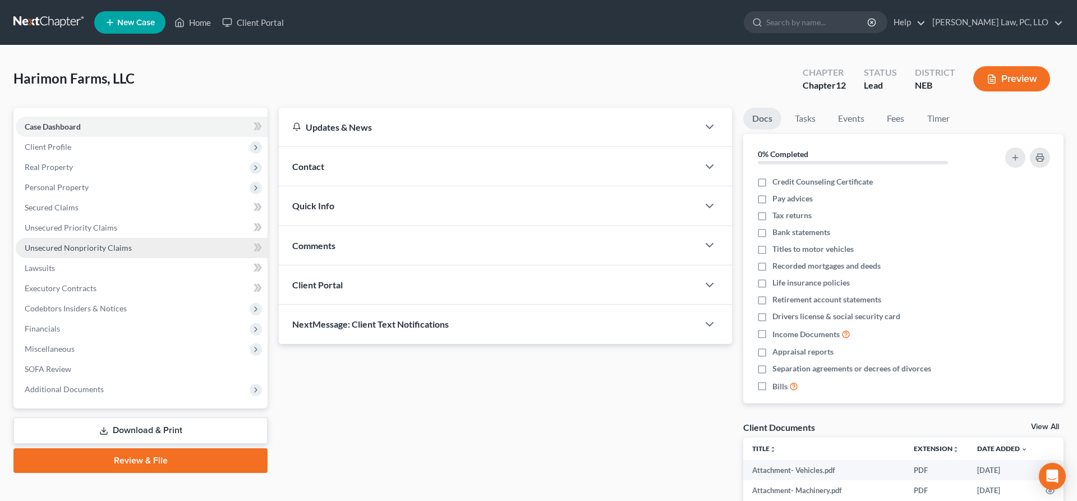
click at [75, 247] on span "Unsecured Nonpriority Claims" at bounding box center [78, 248] width 107 height 10
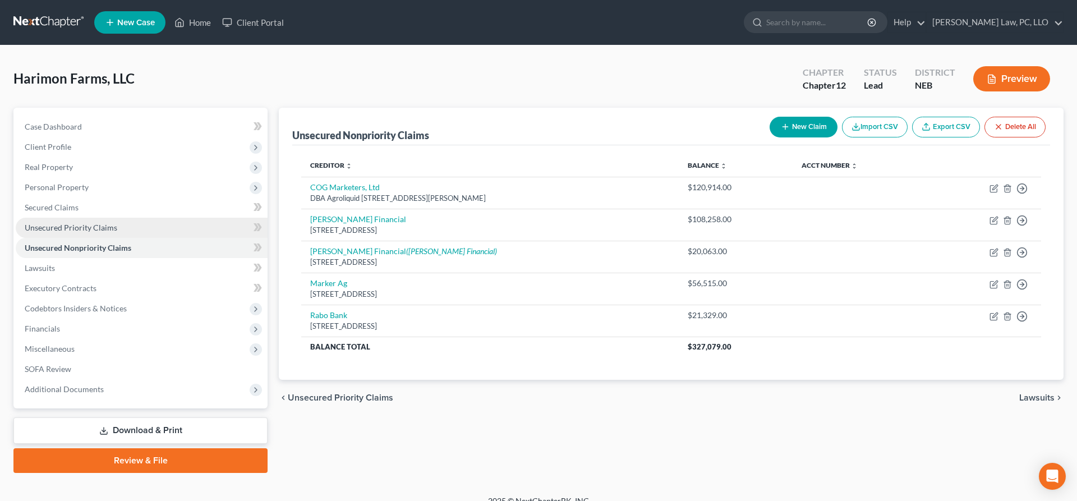
click at [100, 225] on span "Unsecured Priority Claims" at bounding box center [71, 228] width 93 height 10
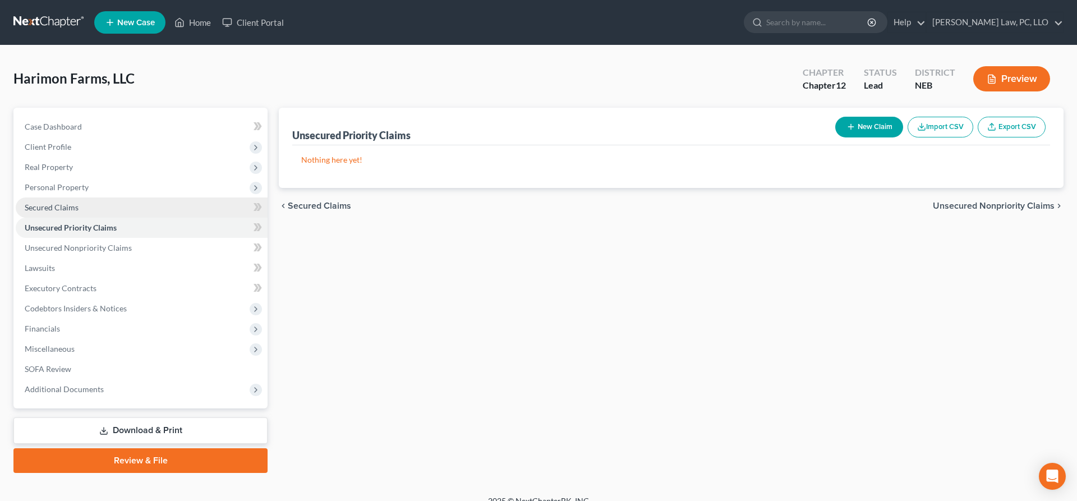
click at [81, 211] on link "Secured Claims" at bounding box center [142, 207] width 252 height 20
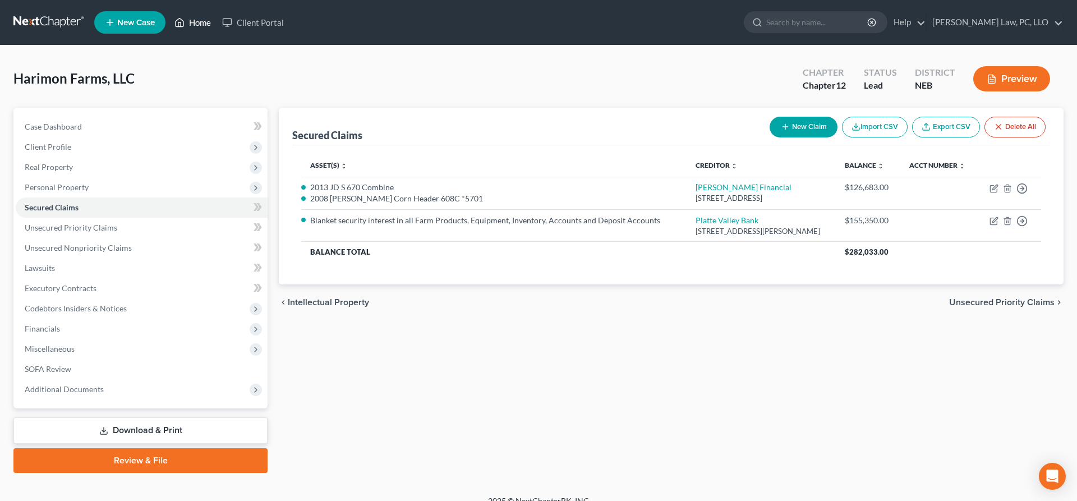
click at [192, 26] on link "Home" at bounding box center [193, 22] width 48 height 20
